Goal: Information Seeking & Learning: Check status

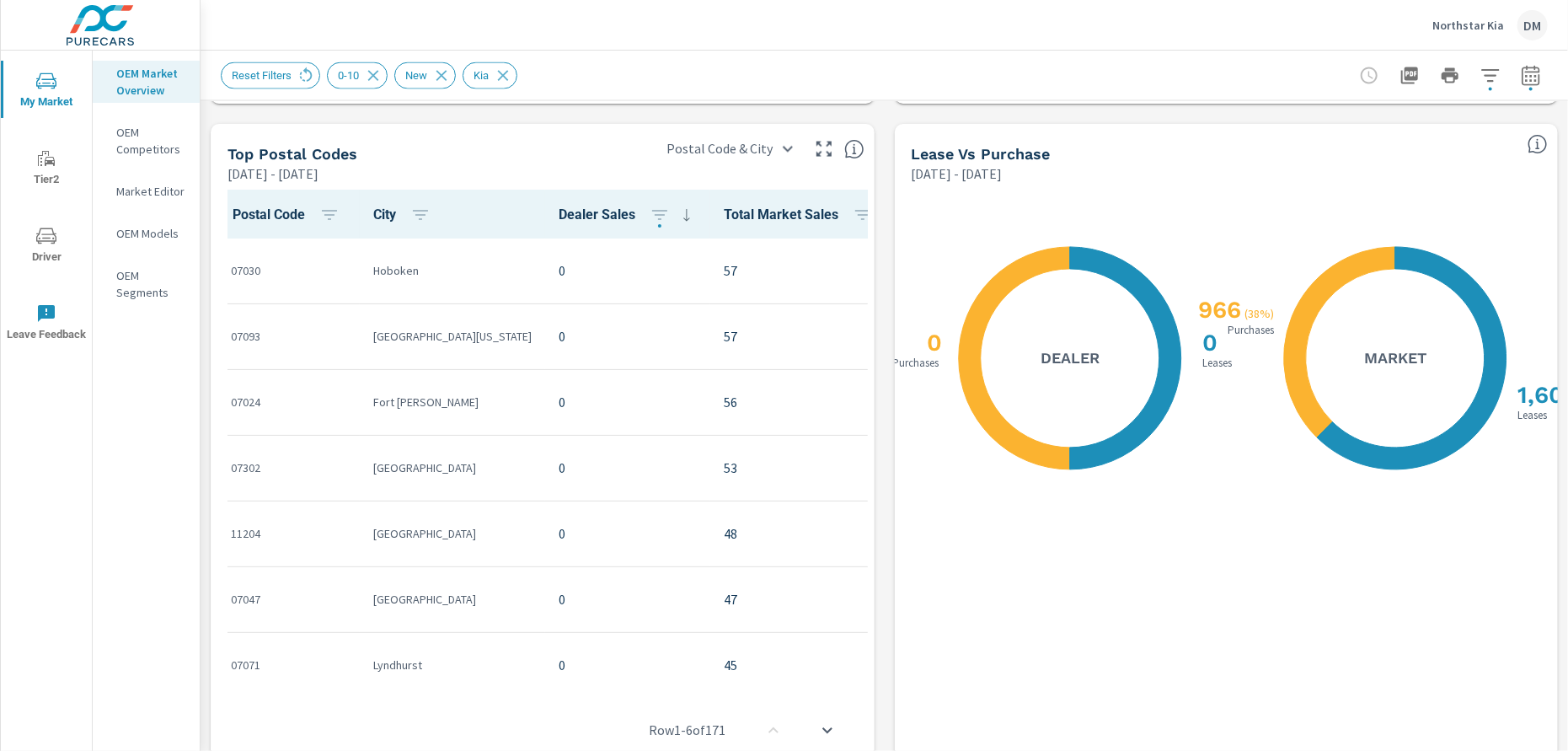
scroll to position [1513, 0]
